Goal: Find specific page/section

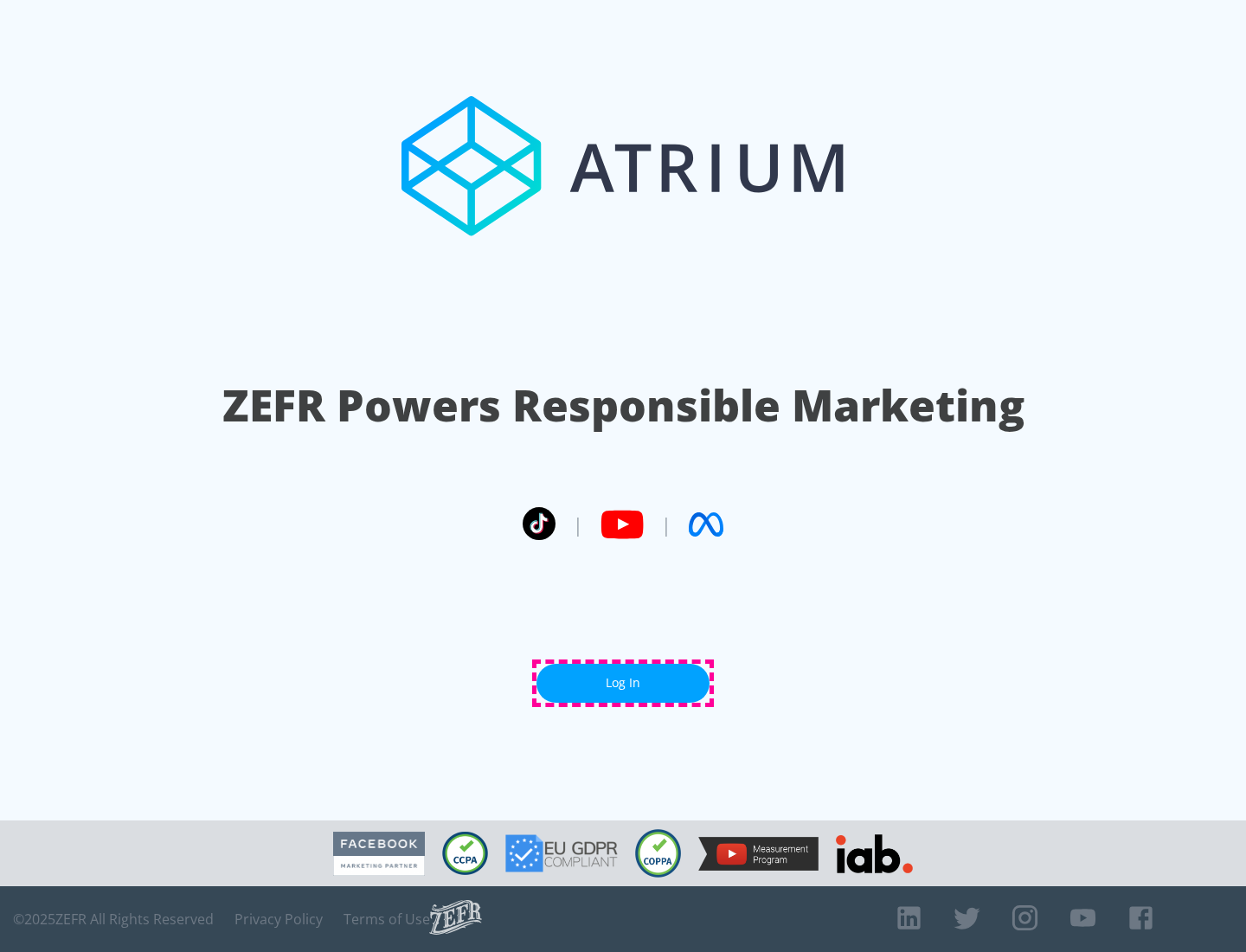
click at [623, 683] on link "Log In" at bounding box center [623, 682] width 174 height 39
